Goal: Information Seeking & Learning: Find specific fact

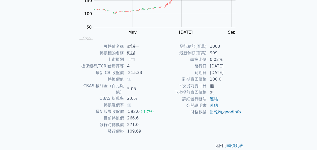
scroll to position [84, 0]
drag, startPoint x: 122, startPoint y: 72, endPoint x: 144, endPoint y: 70, distance: 21.5
click at [144, 70] on tr "最新 CB 收盤價 215.33" at bounding box center [117, 72] width 83 height 7
click at [144, 70] on td "215.33" at bounding box center [141, 72] width 35 height 7
drag, startPoint x: 129, startPoint y: 73, endPoint x: 140, endPoint y: 70, distance: 11.7
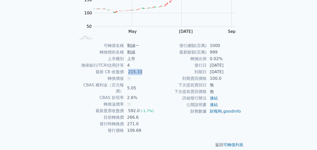
click at [140, 70] on div "215.33" at bounding box center [135, 72] width 16 height 6
drag, startPoint x: 128, startPoint y: 112, endPoint x: 135, endPoint y: 112, distance: 6.8
click at [135, 114] on td "266.6" at bounding box center [141, 117] width 35 height 7
drag, startPoint x: 135, startPoint y: 112, endPoint x: 126, endPoint y: 70, distance: 42.9
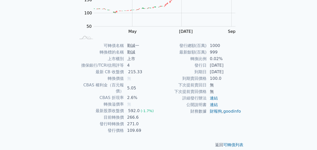
click at [125, 69] on td "215.33" at bounding box center [141, 72] width 35 height 7
drag, startPoint x: 126, startPoint y: 71, endPoint x: 137, endPoint y: 70, distance: 10.9
click at [137, 70] on td "215.33" at bounding box center [141, 72] width 35 height 7
click at [137, 70] on div "215.33" at bounding box center [135, 72] width 16 height 6
click at [131, 54] on td "勤誠" at bounding box center [141, 52] width 35 height 7
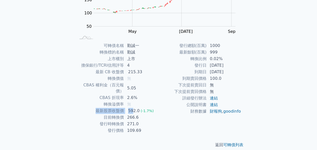
drag, startPoint x: 132, startPoint y: 104, endPoint x: 151, endPoint y: 100, distance: 19.1
click at [151, 100] on tbody "可轉債名稱 勤誠一 轉換標的名稱 勤誠 上市櫃別 上市 擔保銀行/TCRI信用評等 4 最新 CB 收盤價 215.33 轉換價值 無 CBAS 權利金（百元…" at bounding box center [117, 87] width 83 height 91
drag, startPoint x: 151, startPoint y: 100, endPoint x: 149, endPoint y: 105, distance: 5.2
click at [149, 109] on span "(-1.7%)" at bounding box center [147, 111] width 13 height 4
